Goal: Find specific page/section: Find specific page/section

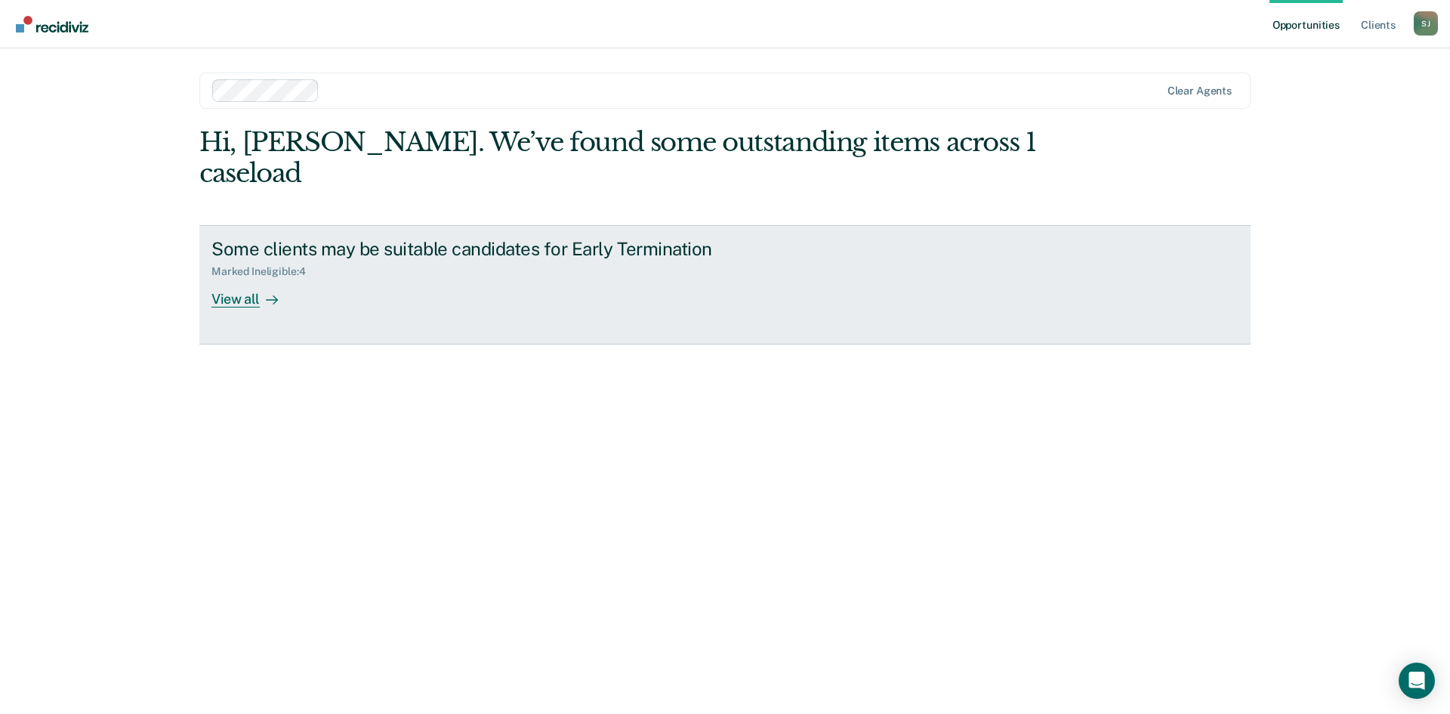
click at [283, 265] on div "Marked Ineligible : 4" at bounding box center [264, 271] width 106 height 13
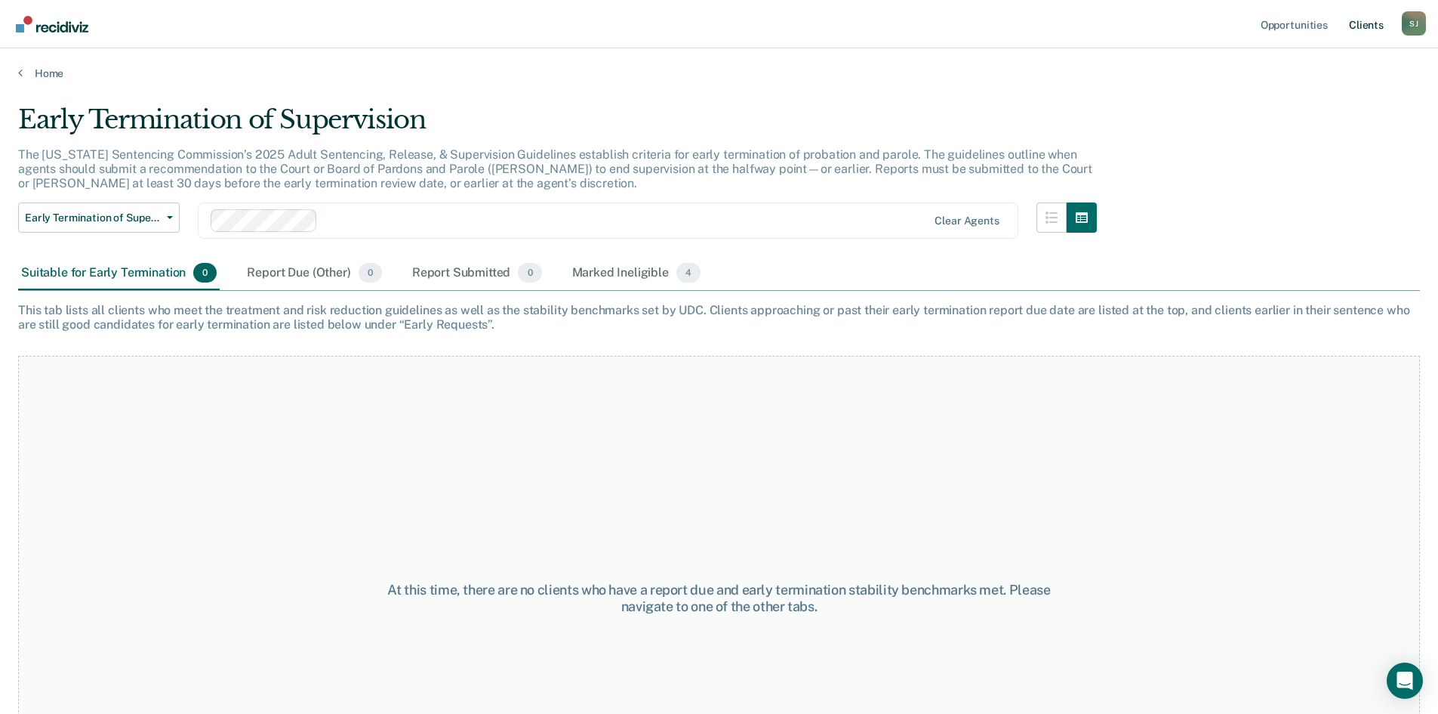
click at [1364, 29] on link "Client s" at bounding box center [1366, 24] width 41 height 48
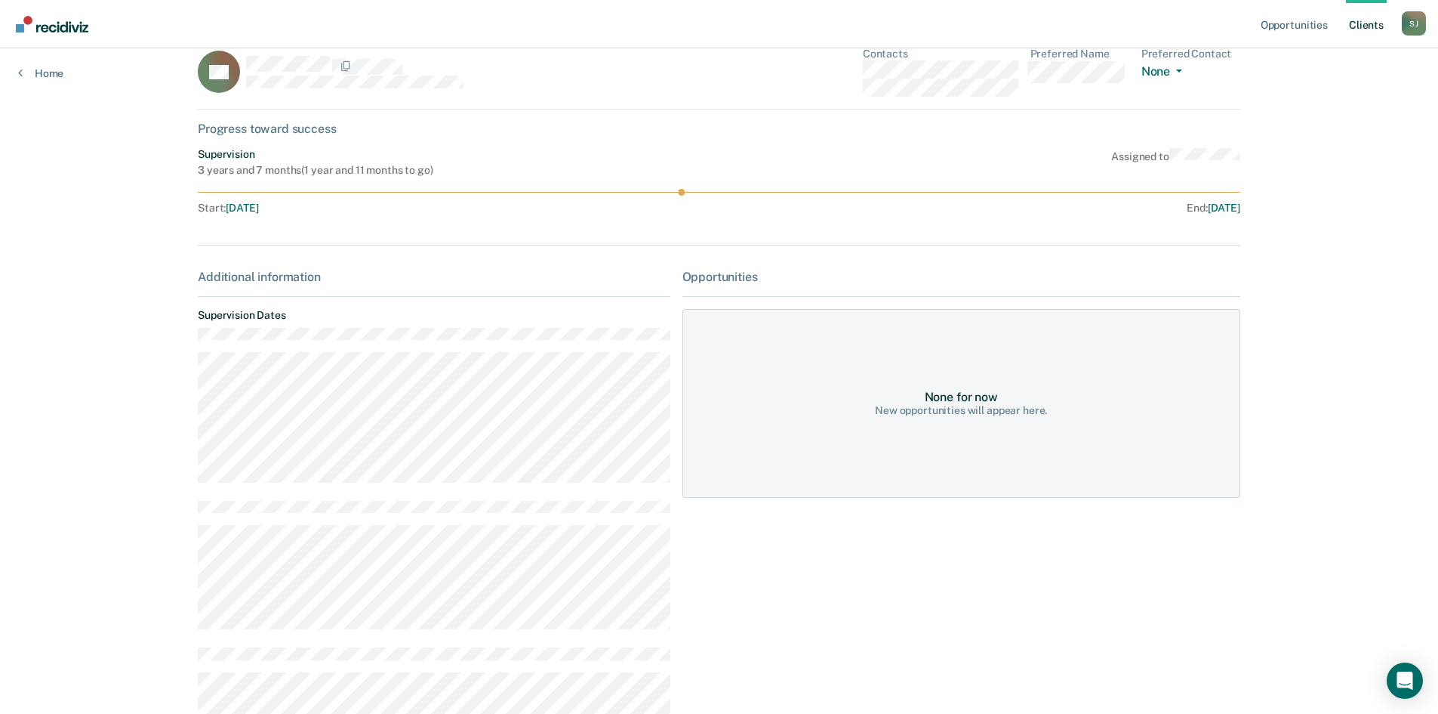
scroll to position [17, 0]
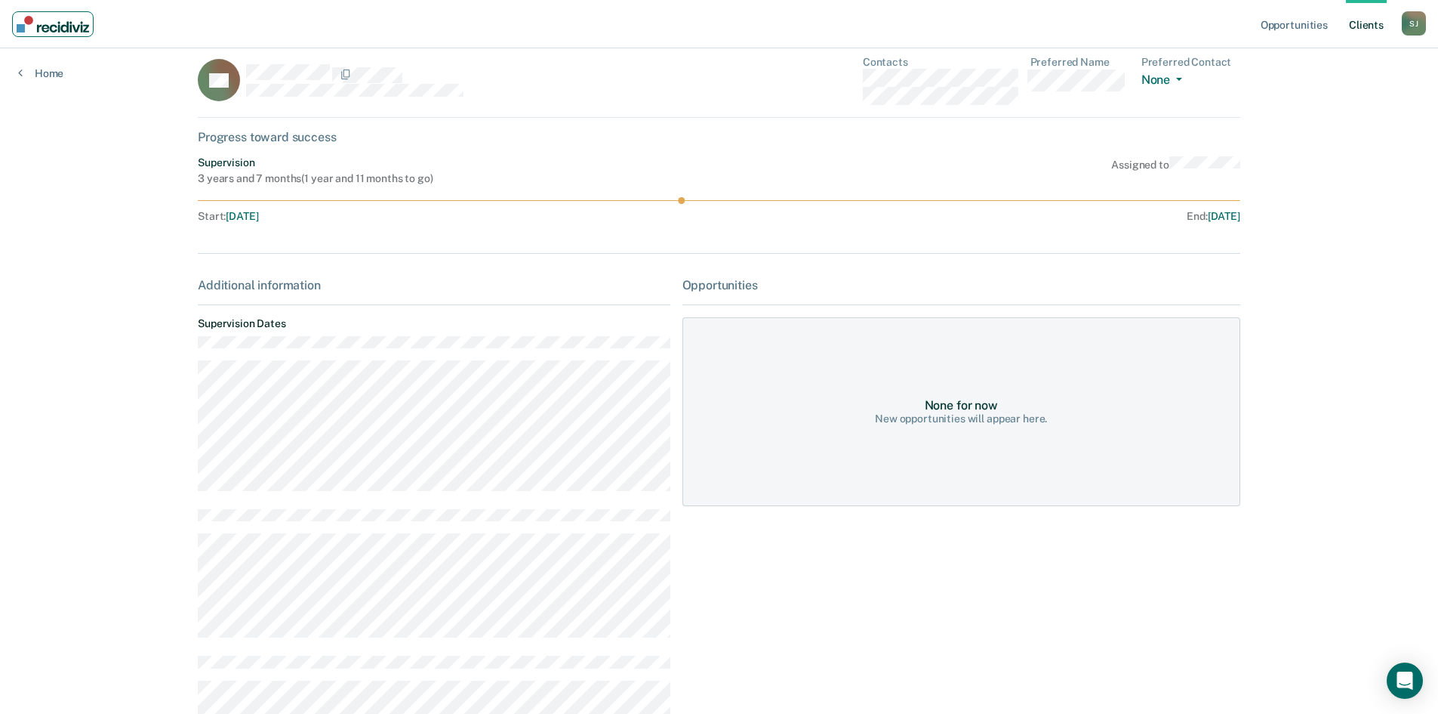
click at [76, 29] on img "Main navigation" at bounding box center [53, 24] width 72 height 17
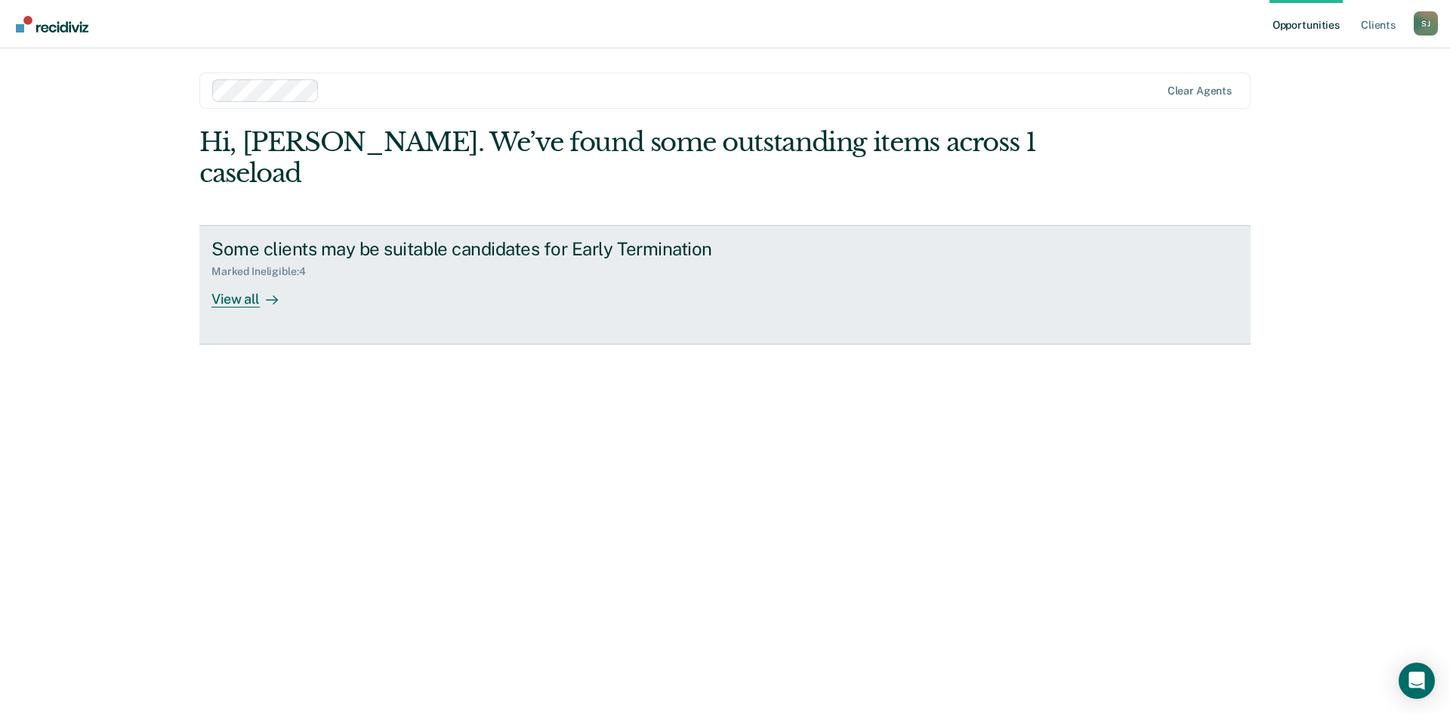
click at [344, 258] on div "Some clients may be suitable candidates for Early Termination Marked Ineligible…" at bounding box center [494, 272] width 566 height 69
